Goal: Transaction & Acquisition: Purchase product/service

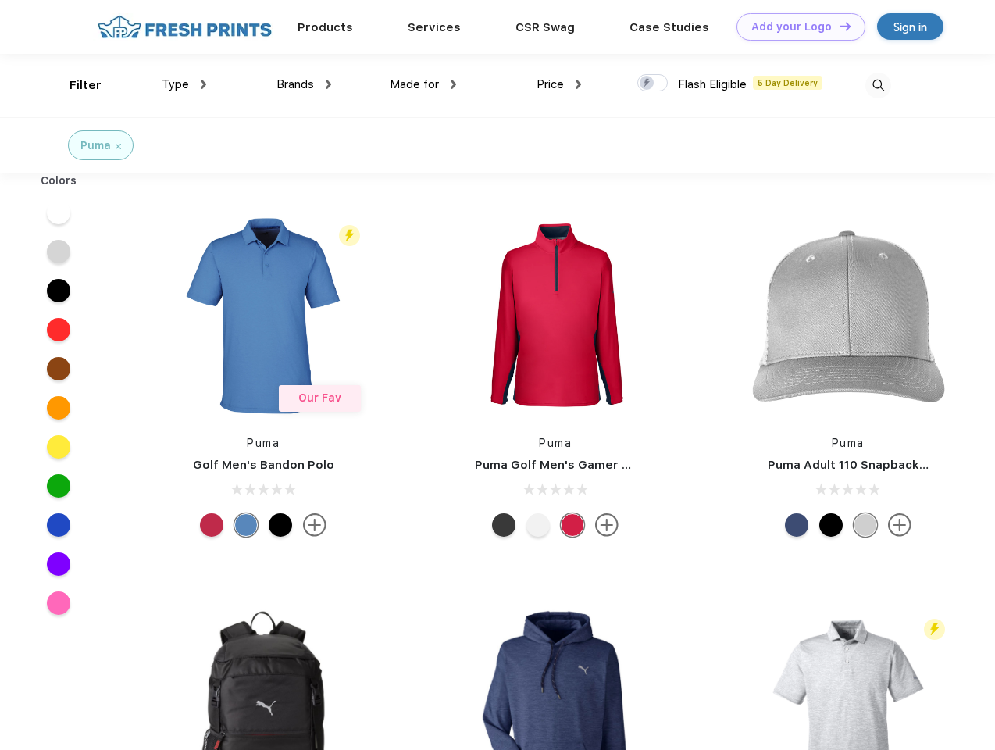
click at [795, 27] on link "Add your Logo Design Tool" at bounding box center [801, 26] width 129 height 27
click at [0, 0] on div "Design Tool" at bounding box center [0, 0] width 0 height 0
click at [838, 26] on link "Add your Logo Design Tool" at bounding box center [801, 26] width 129 height 27
click at [75, 85] on div "Filter" at bounding box center [86, 86] width 32 height 18
click at [184, 84] on span "Type" at bounding box center [175, 84] width 27 height 14
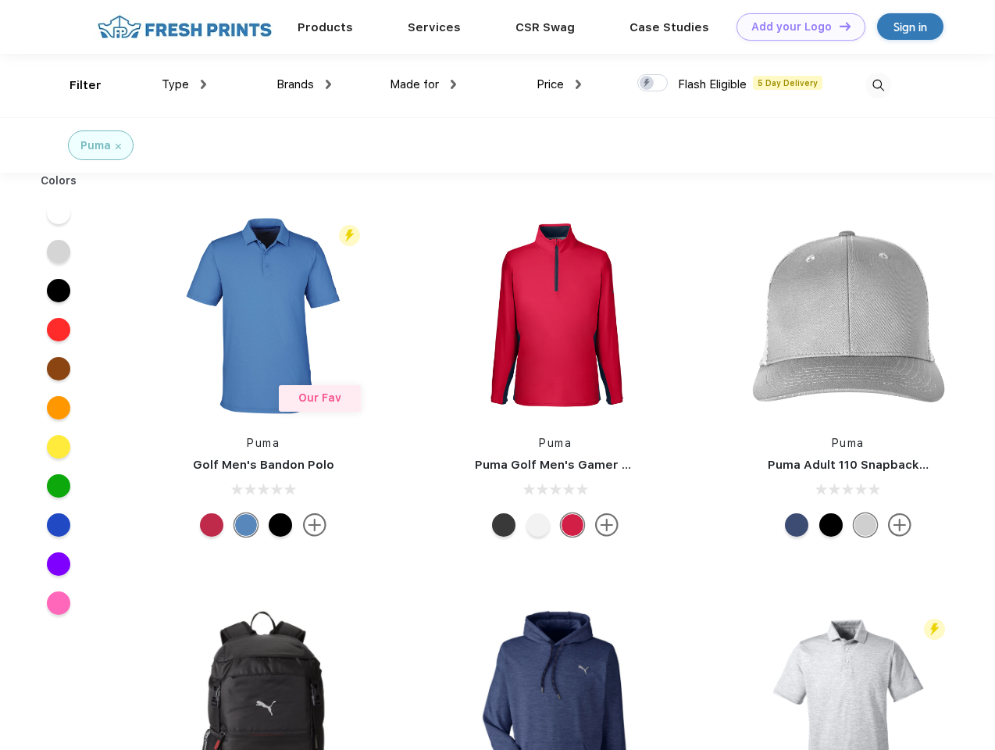
click at [304, 84] on span "Brands" at bounding box center [295, 84] width 37 height 14
click at [423, 84] on span "Made for" at bounding box center [414, 84] width 49 height 14
click at [559, 84] on span "Price" at bounding box center [550, 84] width 27 height 14
click at [653, 84] on div at bounding box center [652, 82] width 30 height 17
click at [648, 84] on input "checkbox" at bounding box center [642, 78] width 10 height 10
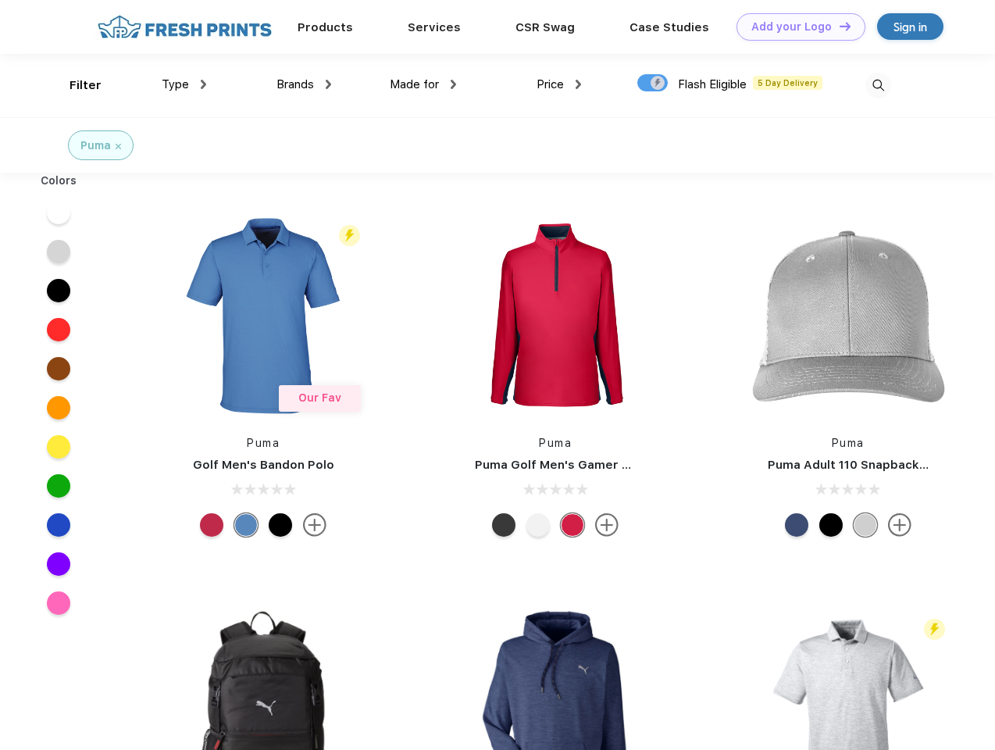
click at [878, 85] on img at bounding box center [879, 86] width 26 height 26
